Goal: Information Seeking & Learning: Check status

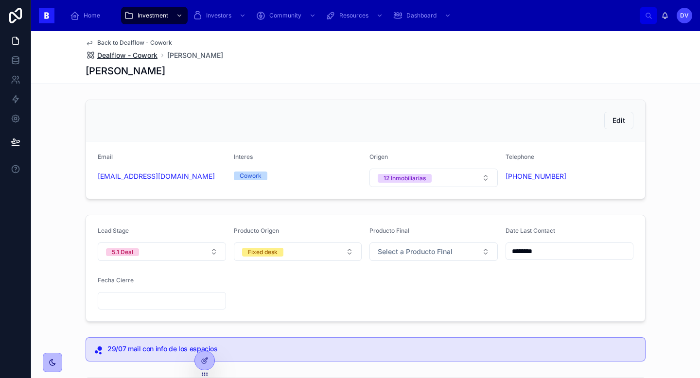
click at [142, 54] on span "Dealflow - Cowork" at bounding box center [127, 56] width 60 height 10
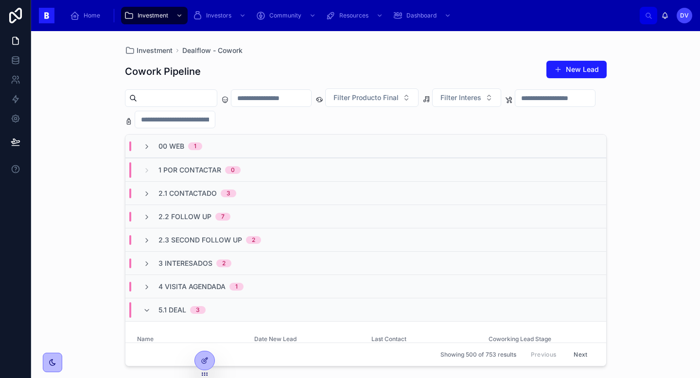
click at [274, 95] on input "text" at bounding box center [271, 98] width 80 height 14
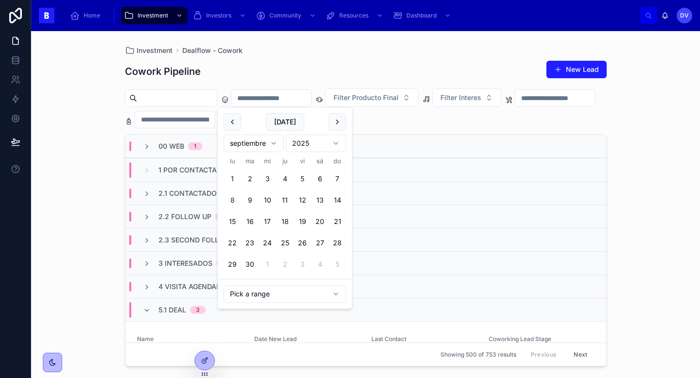
click at [303, 178] on button "5" at bounding box center [303, 179] width 18 height 18
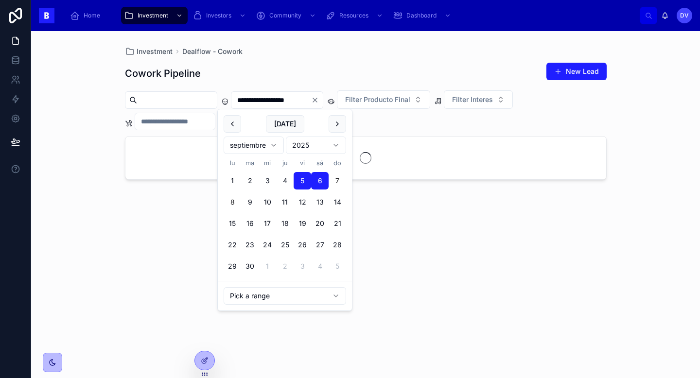
click at [338, 180] on button "7" at bounding box center [338, 181] width 18 height 18
type input "**********"
click at [377, 60] on div "**********" at bounding box center [366, 211] width 482 height 310
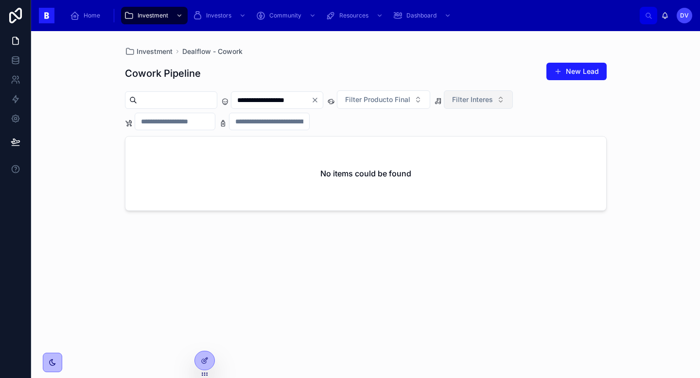
click at [513, 99] on button "Filter Interes" at bounding box center [478, 99] width 69 height 18
click at [507, 149] on div "Eventos" at bounding box center [496, 155] width 117 height 16
click at [498, 97] on button "Eventos" at bounding box center [471, 99] width 54 height 18
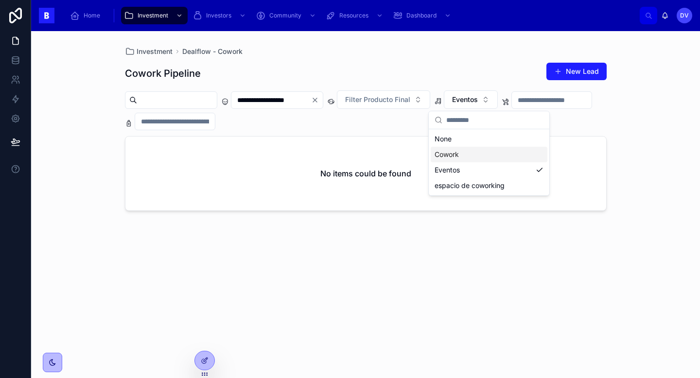
click at [493, 153] on div "Cowork" at bounding box center [489, 155] width 117 height 16
click at [497, 100] on button "Cowork" at bounding box center [470, 99] width 53 height 18
click at [317, 101] on icon "Clear" at bounding box center [315, 100] width 4 height 4
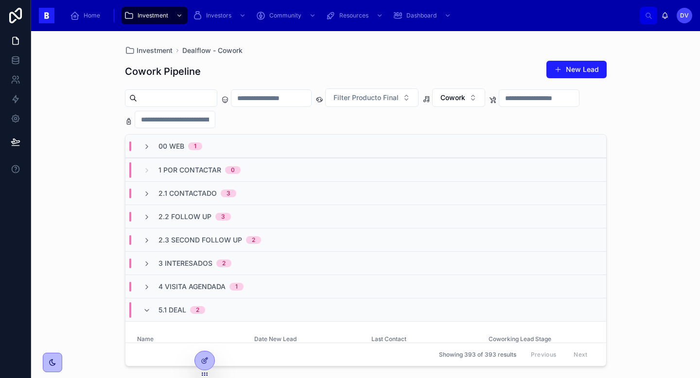
click at [283, 146] on div "00 Web 1" at bounding box center [365, 146] width 481 height 23
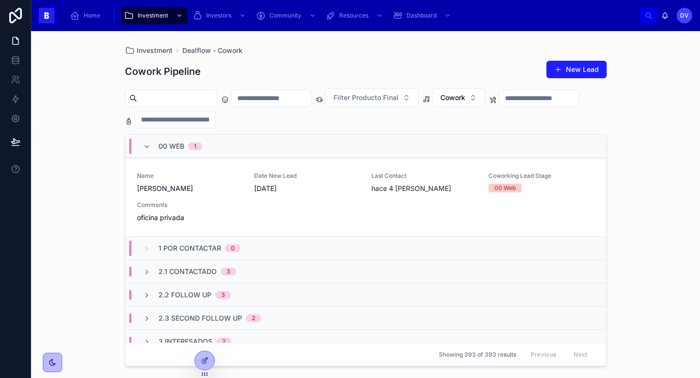
click at [283, 146] on div "00 Web 1" at bounding box center [365, 146] width 481 height 23
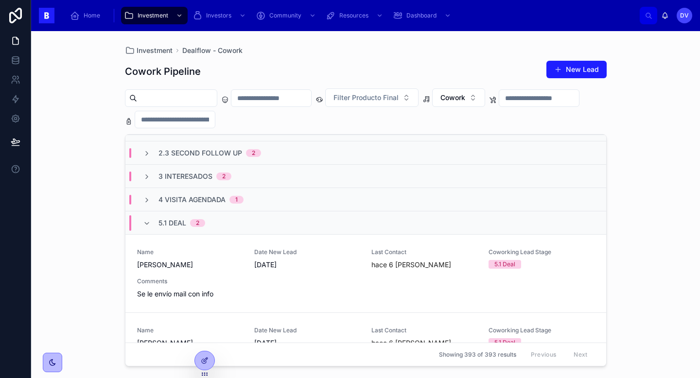
scroll to position [89, 0]
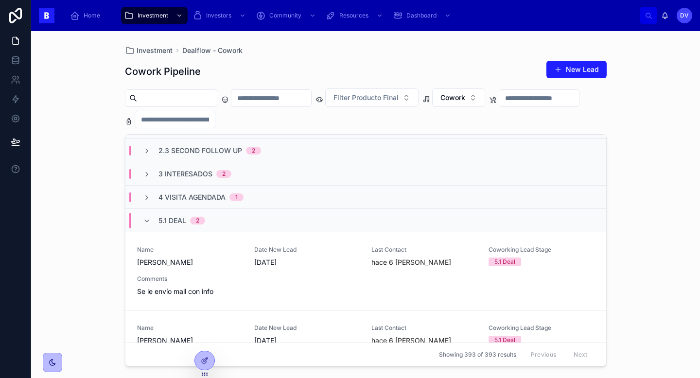
click at [171, 225] on div "5.1 Deal 2" at bounding box center [182, 221] width 47 height 16
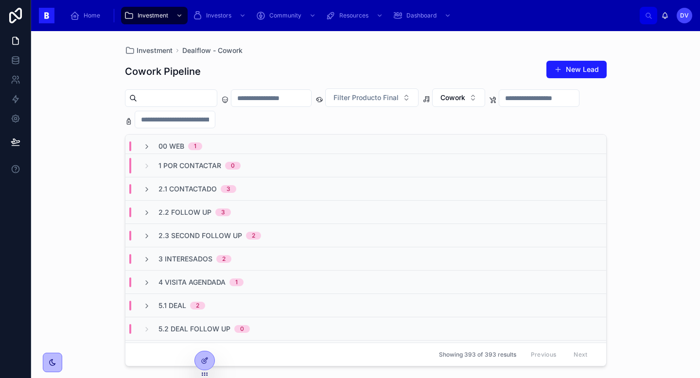
scroll to position [0, 0]
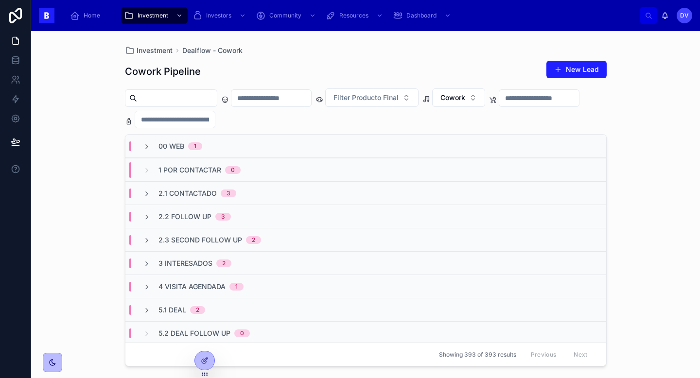
click at [220, 145] on div "00 Web 1" at bounding box center [365, 146] width 481 height 23
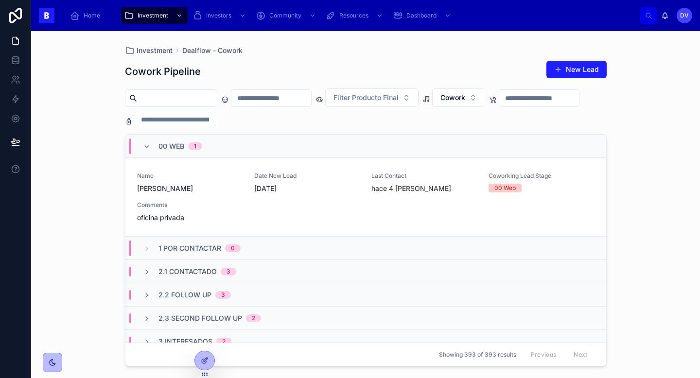
click at [202, 144] on span "1" at bounding box center [195, 146] width 14 height 8
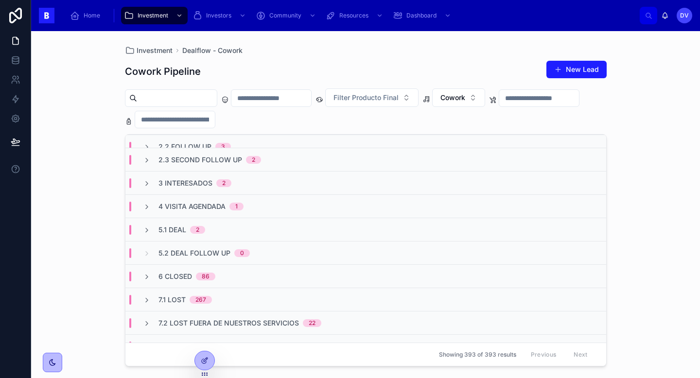
scroll to position [58, 0]
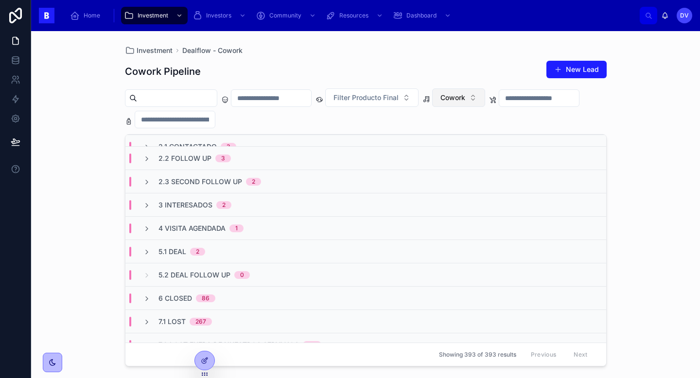
click at [485, 99] on button "Cowork" at bounding box center [458, 98] width 53 height 18
click at [484, 168] on div "Eventos" at bounding box center [477, 168] width 117 height 16
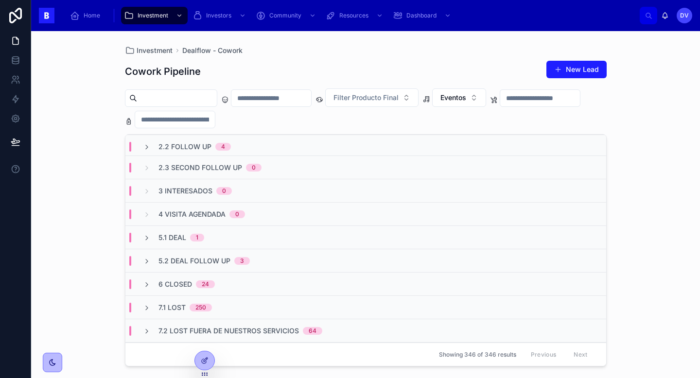
scroll to position [82, 0]
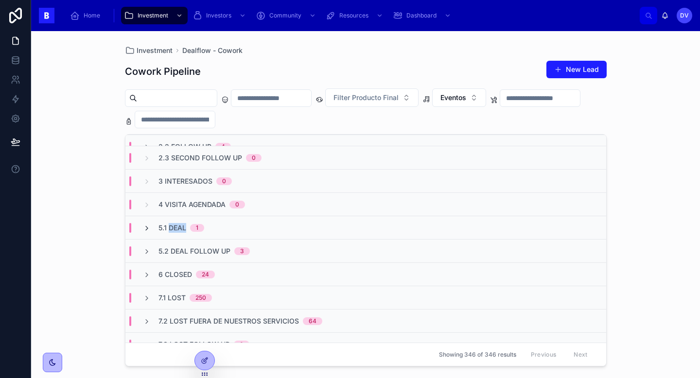
click at [148, 228] on icon at bounding box center [147, 229] width 8 height 8
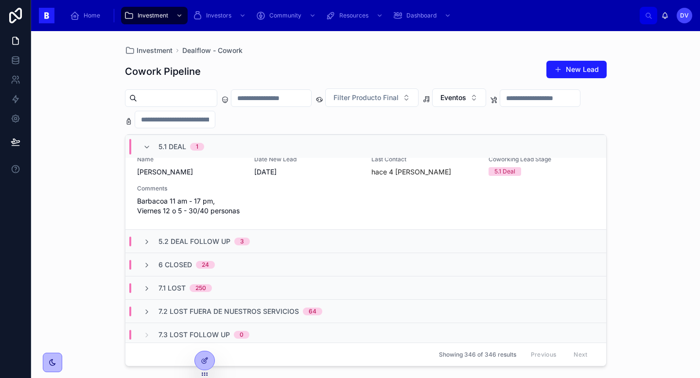
scroll to position [182, 0]
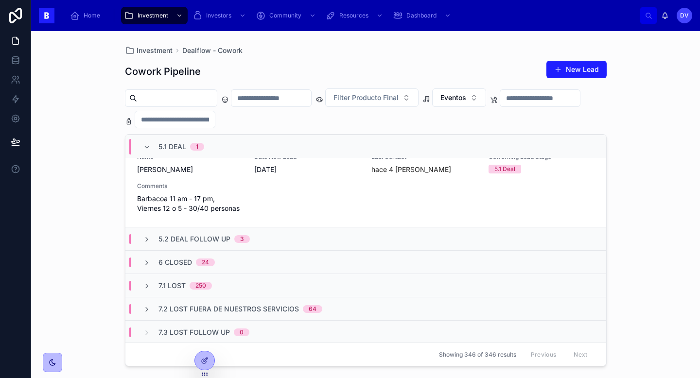
click at [179, 240] on span "5.2 Deal Follow Up" at bounding box center [195, 239] width 72 height 10
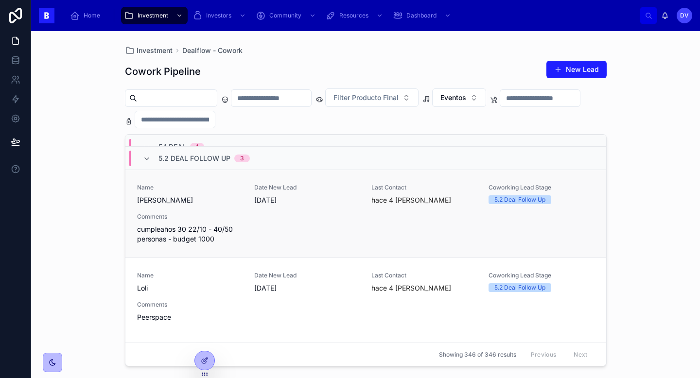
scroll to position [266, 0]
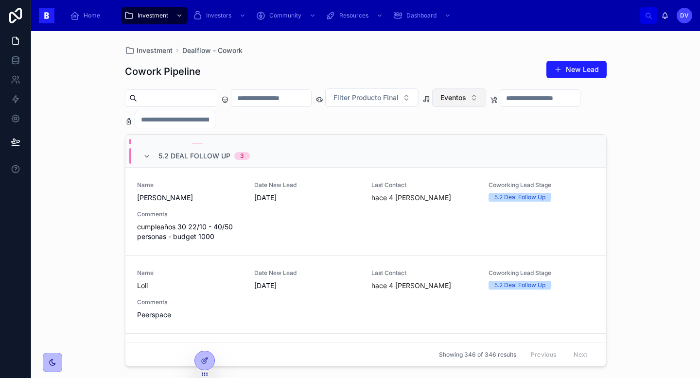
click at [486, 98] on button "Eventos" at bounding box center [459, 98] width 54 height 18
click at [469, 155] on div "Cowork" at bounding box center [477, 153] width 117 height 16
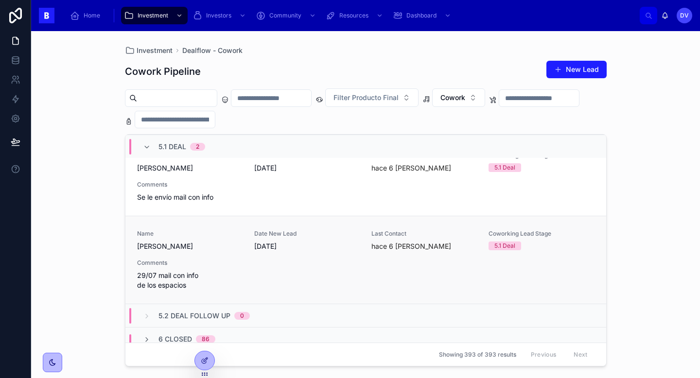
scroll to position [177, 0]
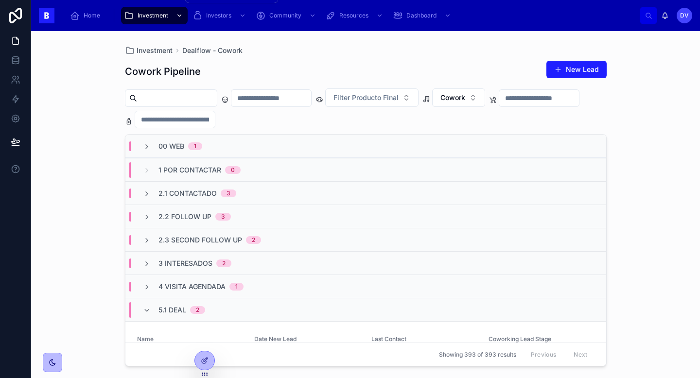
click at [177, 17] on icon "scrollable content" at bounding box center [179, 15] width 7 height 7
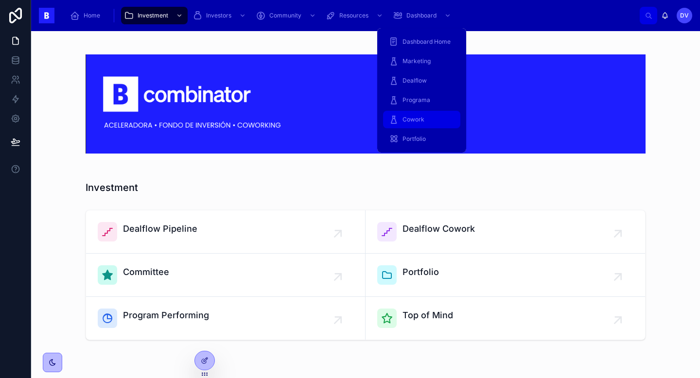
click at [423, 116] on span "Cowork" at bounding box center [414, 120] width 22 height 8
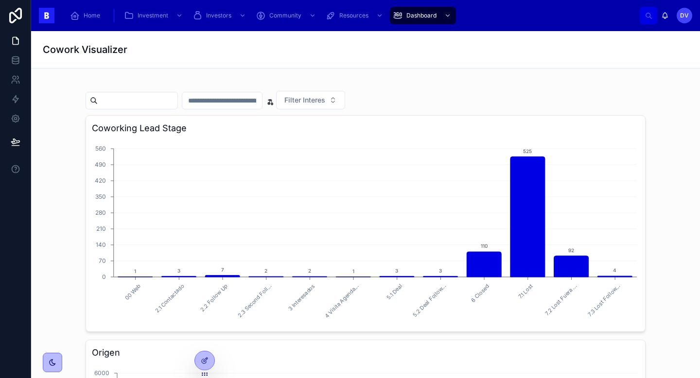
click at [256, 100] on input "text" at bounding box center [222, 101] width 80 height 14
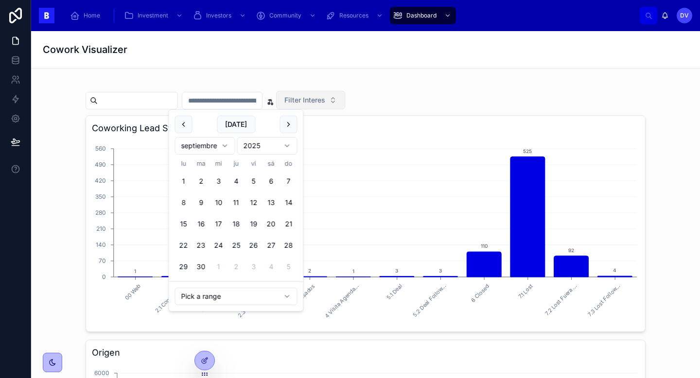
click at [331, 95] on button "Filter Interes" at bounding box center [310, 100] width 69 height 18
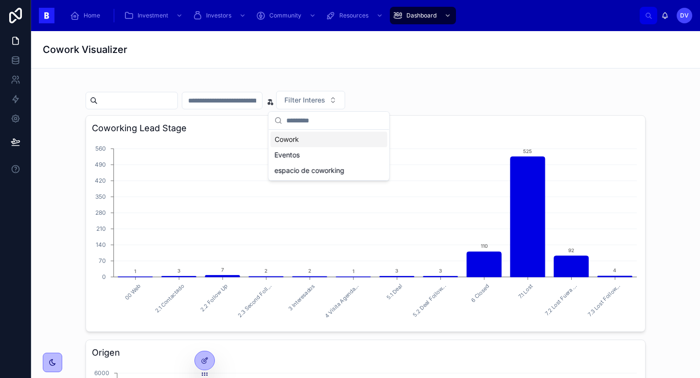
click at [330, 137] on div "Cowork" at bounding box center [329, 140] width 117 height 16
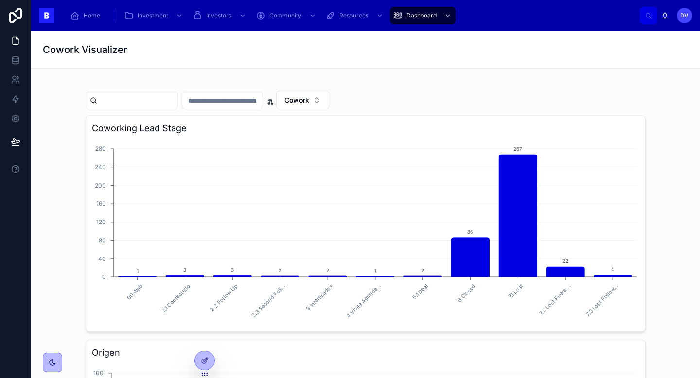
click at [235, 105] on input "text" at bounding box center [222, 101] width 80 height 14
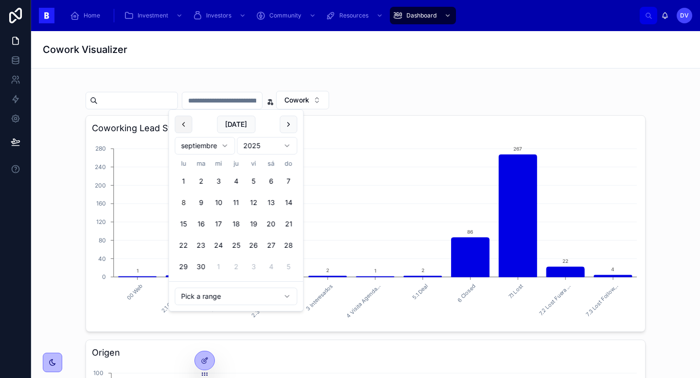
click at [183, 127] on button at bounding box center [184, 125] width 18 height 18
click at [185, 224] on button "14" at bounding box center [184, 224] width 18 height 18
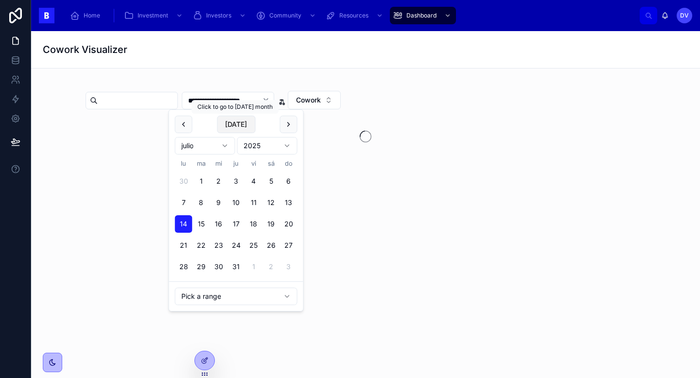
click at [247, 122] on button "[DATE]" at bounding box center [236, 125] width 38 height 18
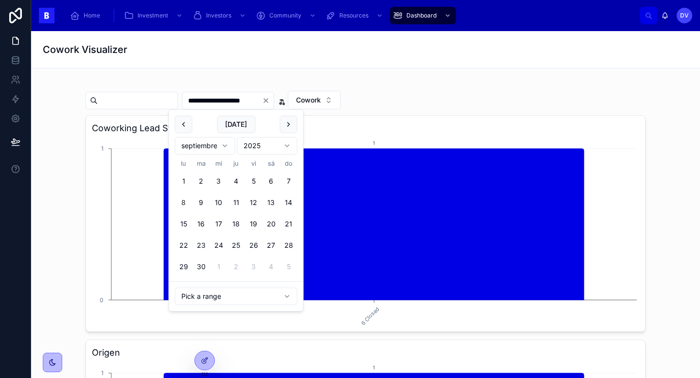
click at [247, 122] on button "[DATE]" at bounding box center [236, 125] width 38 height 18
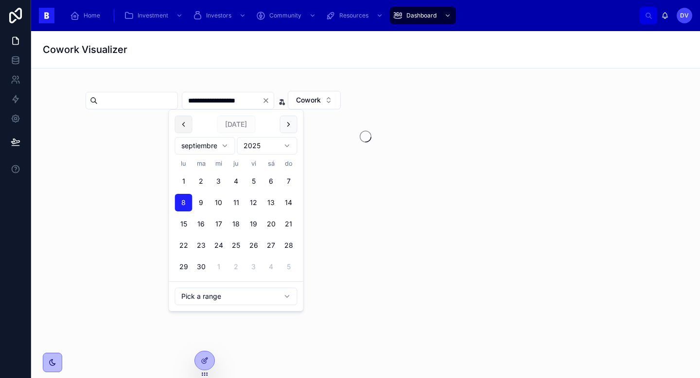
click at [183, 128] on button at bounding box center [184, 125] width 18 height 18
click at [185, 221] on button "14" at bounding box center [184, 224] width 18 height 18
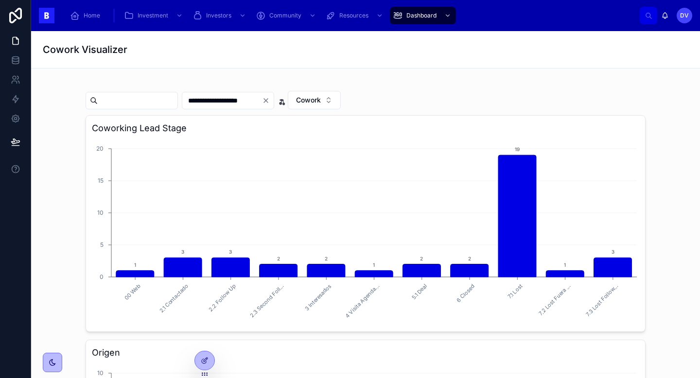
click at [259, 99] on input "**********" at bounding box center [222, 101] width 80 height 14
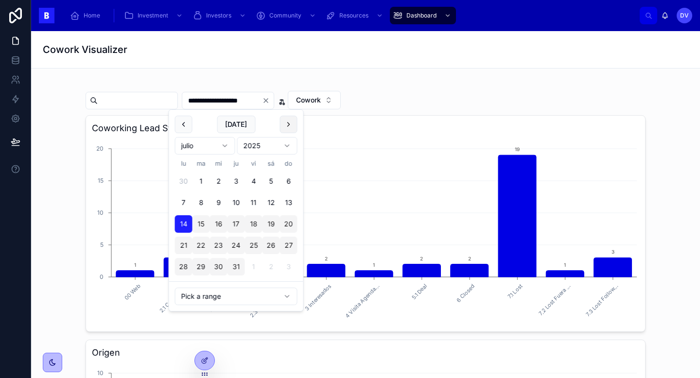
click at [287, 130] on button at bounding box center [289, 125] width 18 height 18
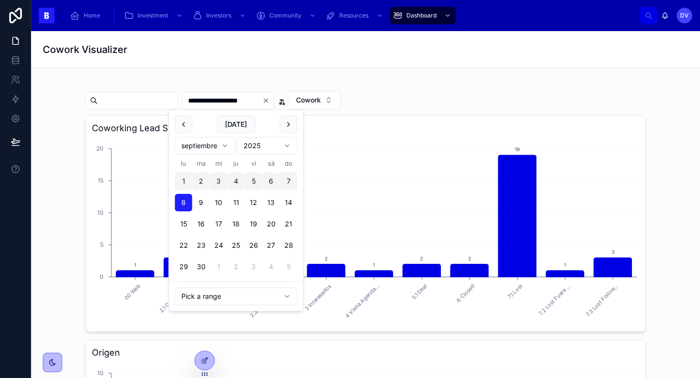
click at [185, 182] on button "1" at bounding box center [184, 182] width 18 height 18
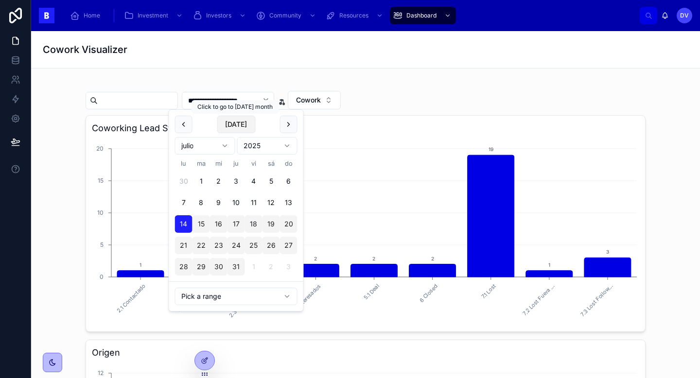
click at [239, 128] on button "[DATE]" at bounding box center [236, 125] width 38 height 18
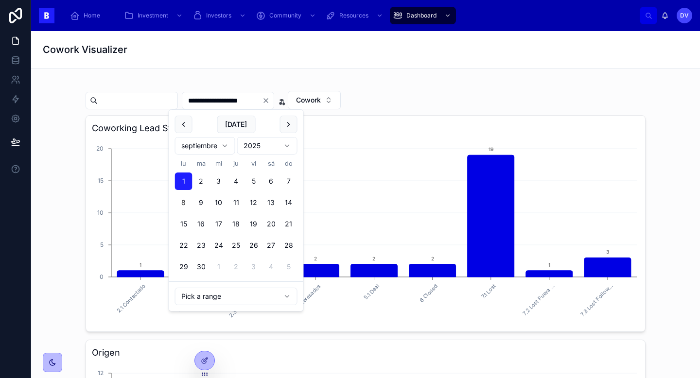
click at [239, 128] on button "[DATE]" at bounding box center [236, 125] width 38 height 18
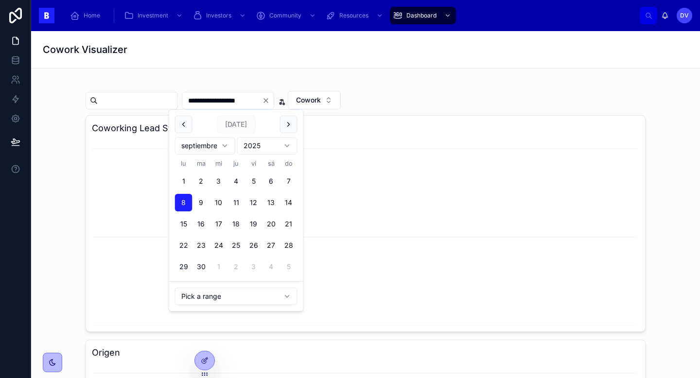
click at [200, 100] on input "**********" at bounding box center [222, 101] width 80 height 14
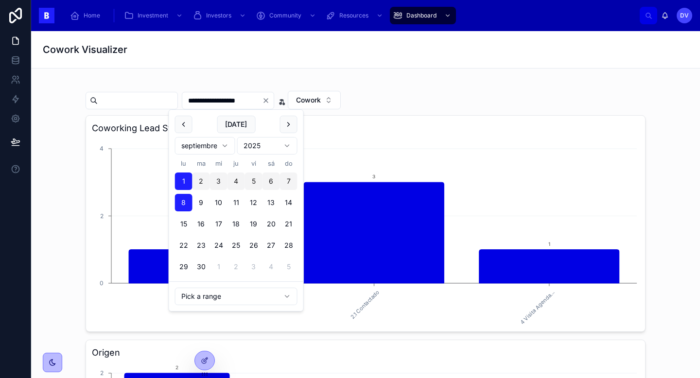
type input "**********"
click at [476, 103] on div "**********" at bounding box center [366, 100] width 560 height 18
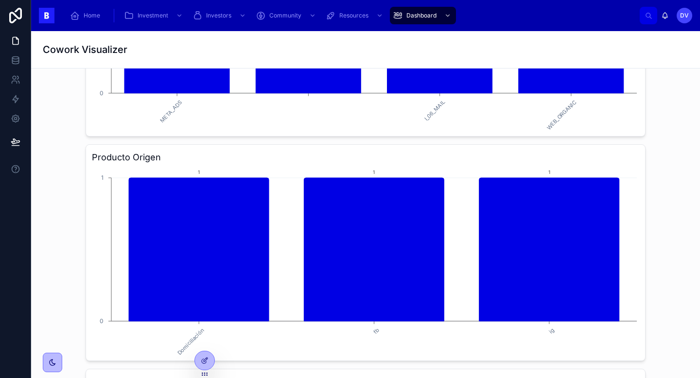
scroll to position [419, 0]
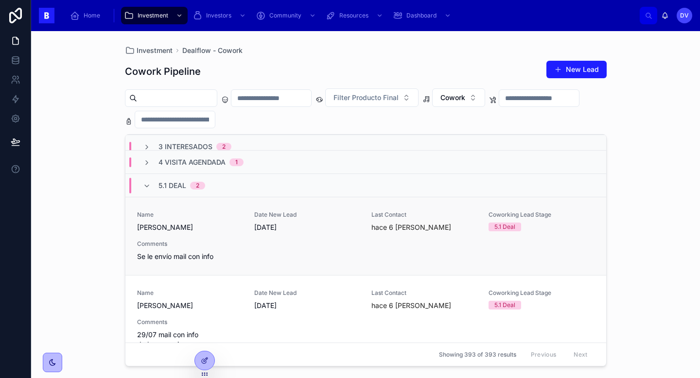
scroll to position [154, 0]
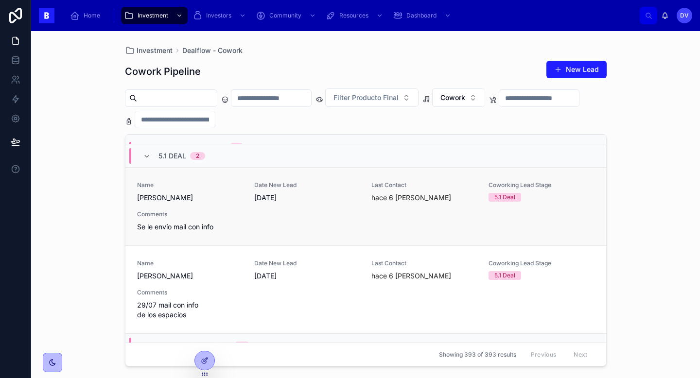
click at [185, 225] on span "Se le envío mail con info" at bounding box center [190, 227] width 106 height 10
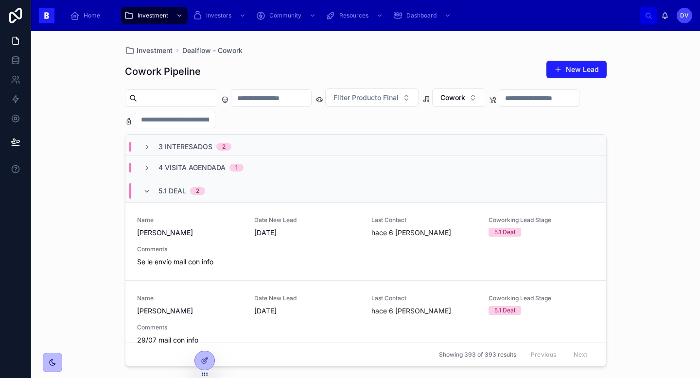
scroll to position [120, 0]
click at [184, 308] on span "[PERSON_NAME]" at bounding box center [190, 311] width 106 height 10
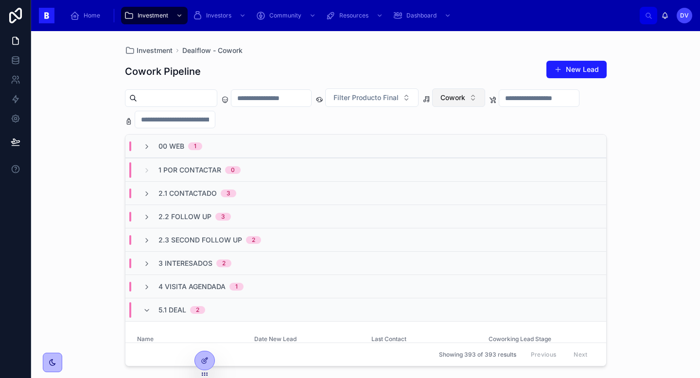
click at [485, 97] on button "Cowork" at bounding box center [458, 98] width 53 height 18
click at [483, 172] on div "Eventos" at bounding box center [477, 168] width 117 height 16
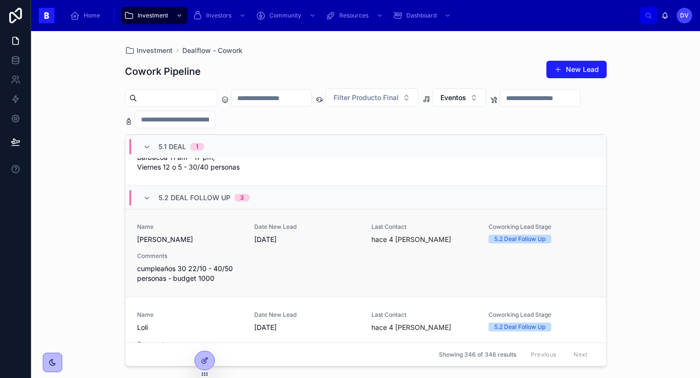
scroll to position [225, 0]
